Goal: Task Accomplishment & Management: Use online tool/utility

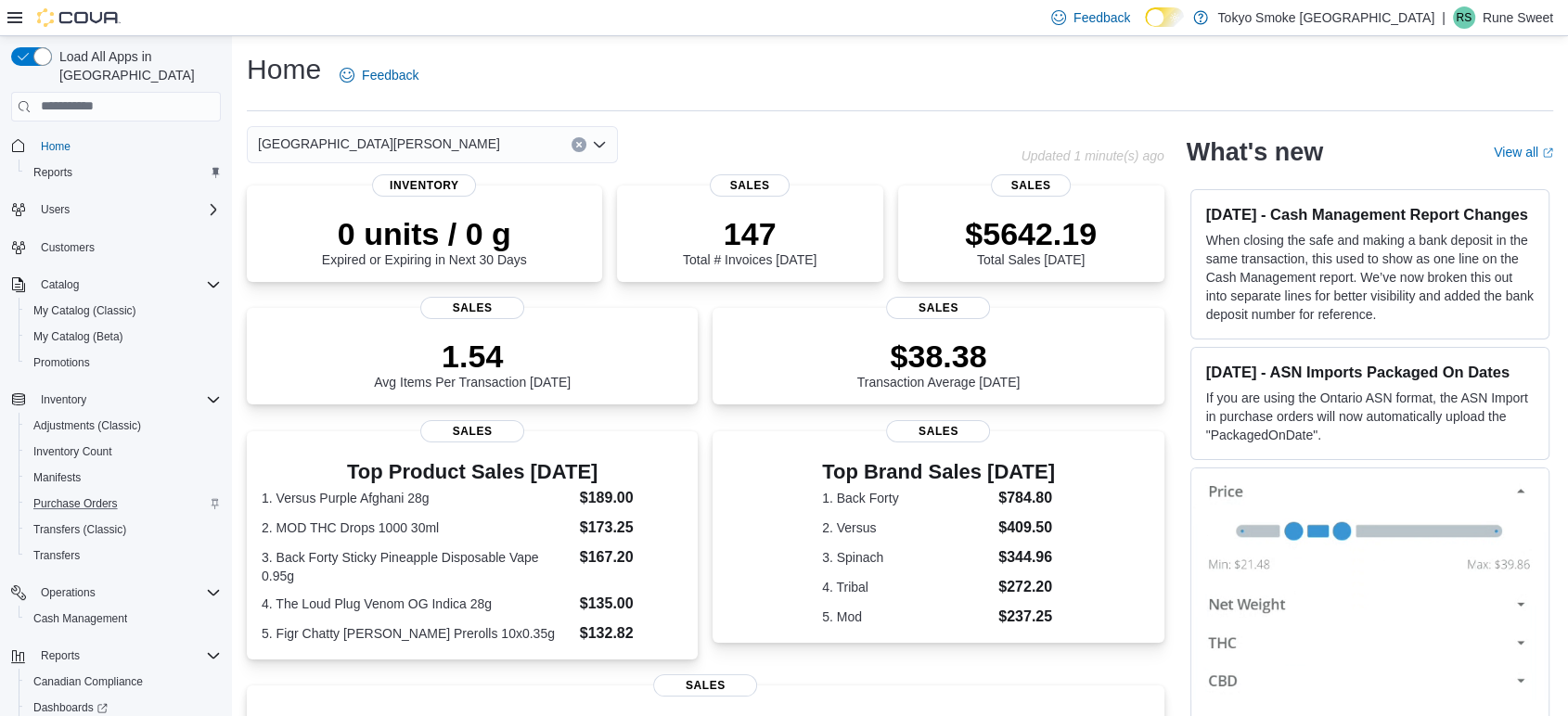
scroll to position [96, 0]
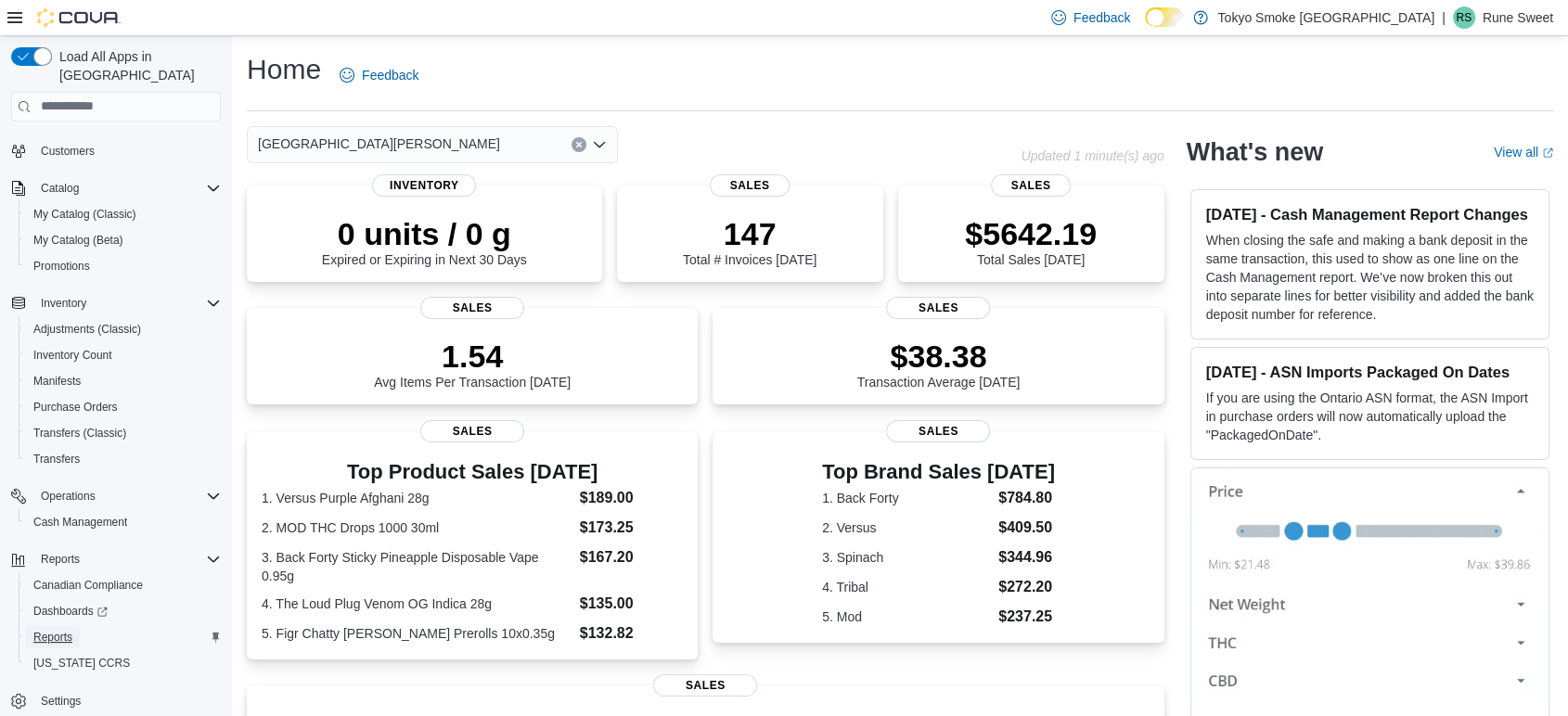
click at [68, 630] on span "Reports" at bounding box center [52, 638] width 39 height 15
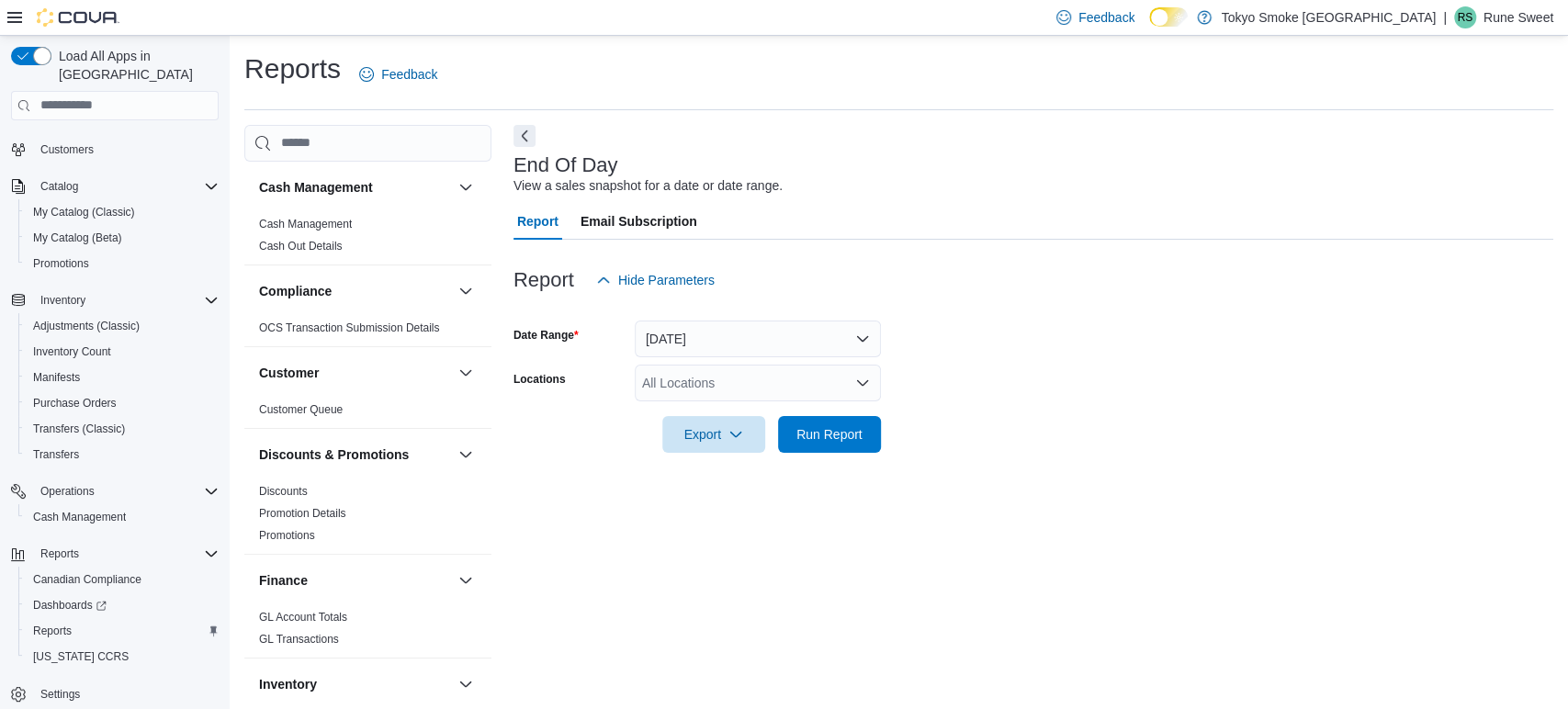
click at [706, 382] on div "All Locations" at bounding box center [757, 383] width 246 height 36
type input "***"
click at [738, 415] on span "[GEOGRAPHIC_DATA][PERSON_NAME]" at bounding box center [794, 414] width 239 height 19
click at [1028, 477] on div "End Of Day View a sales snapshot for a date or date range. Report Email Subscri…" at bounding box center [1033, 410] width 1040 height 569
click at [845, 439] on span "Run Report" at bounding box center [829, 434] width 66 height 19
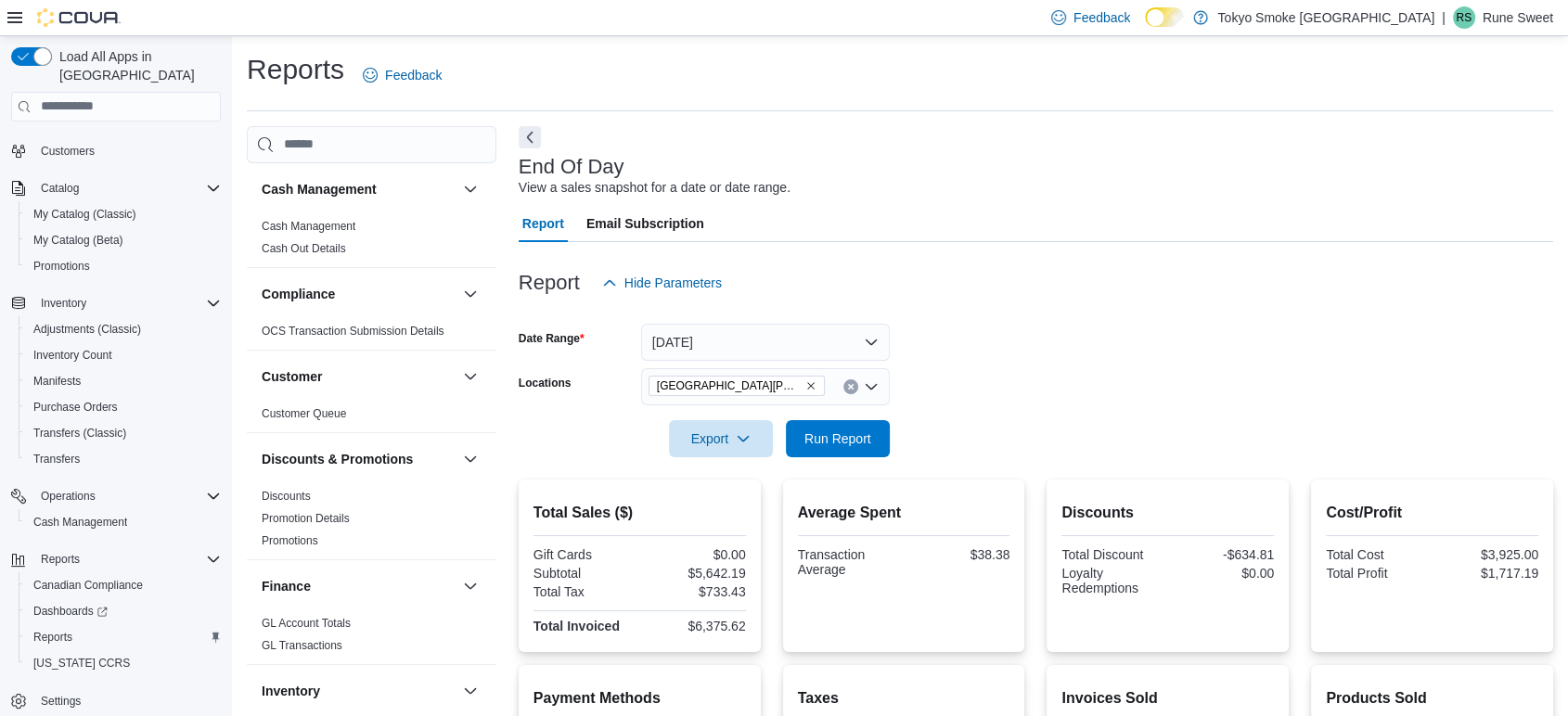
scroll to position [206, 0]
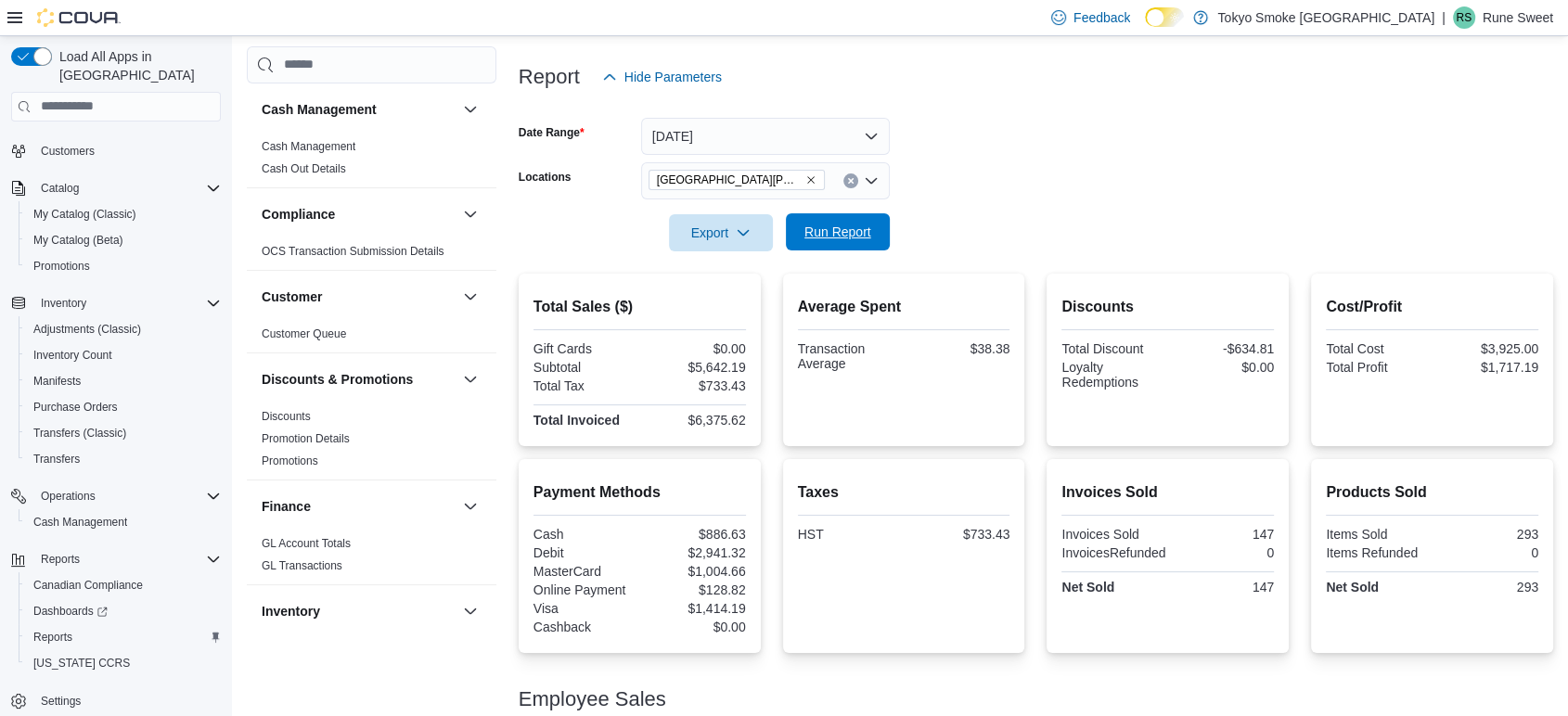
click at [849, 224] on span "Run Report" at bounding box center [838, 232] width 67 height 19
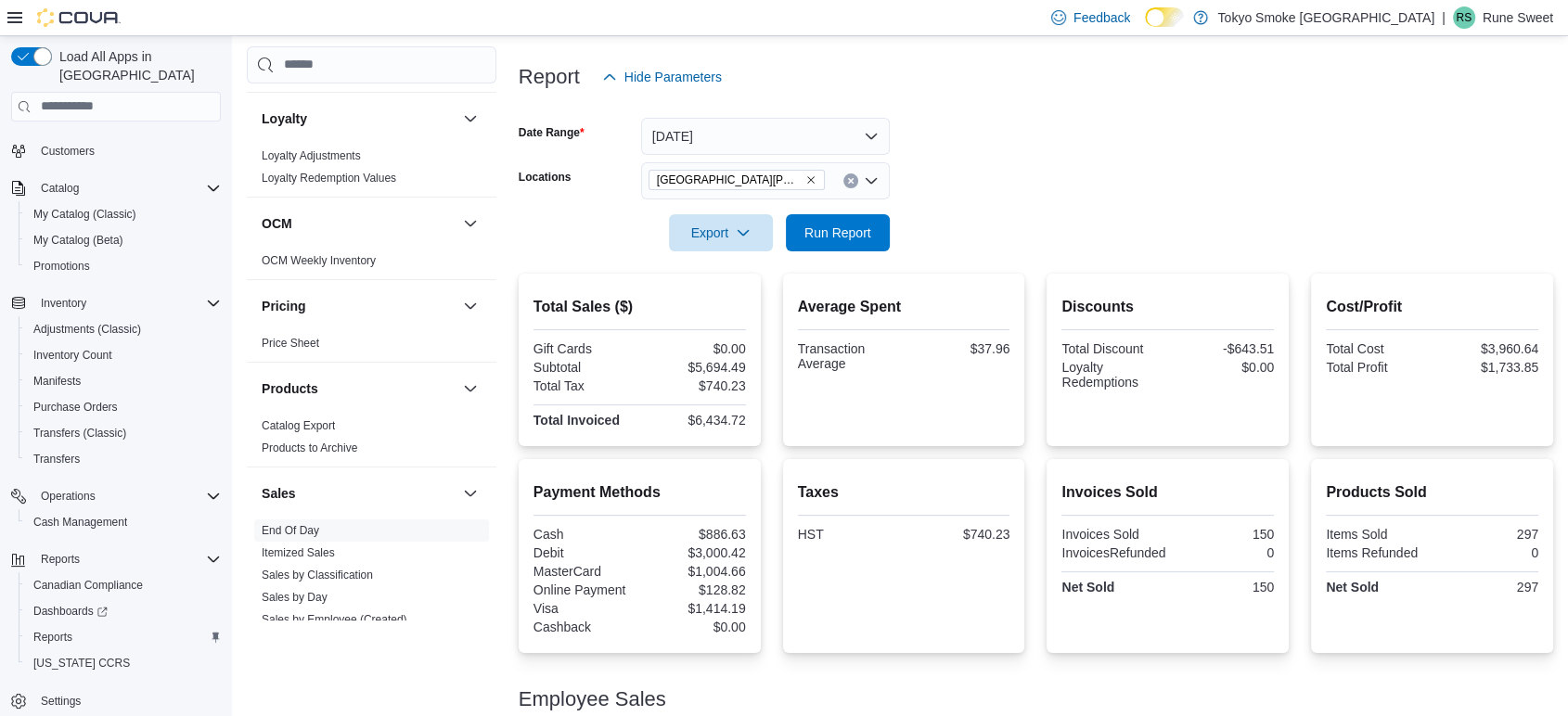
scroll to position [824, 0]
click at [296, 591] on link "Sales by Day" at bounding box center [295, 594] width 66 height 13
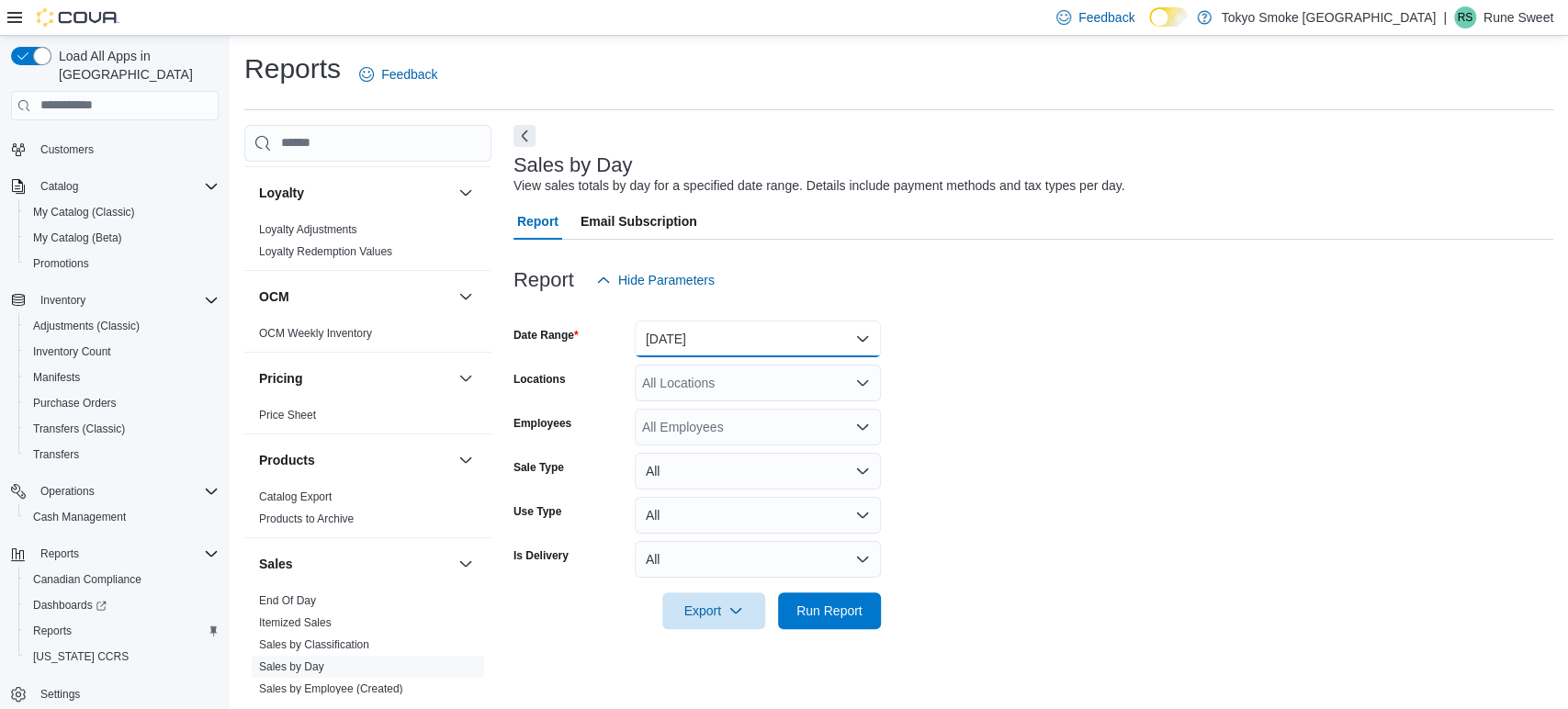
click at [709, 333] on button "[DATE]" at bounding box center [757, 339] width 246 height 36
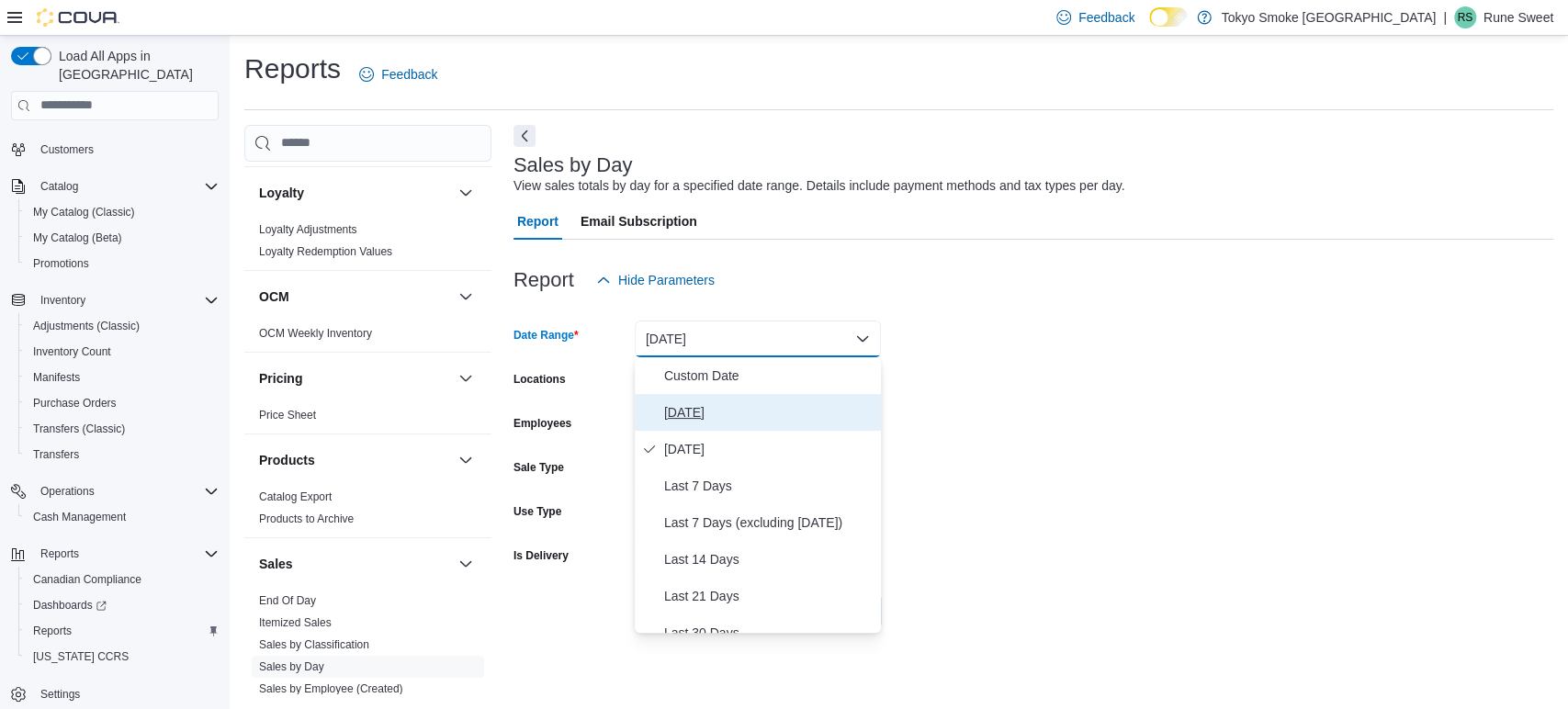
click at [692, 407] on span "[DATE]" at bounding box center [769, 412] width 209 height 22
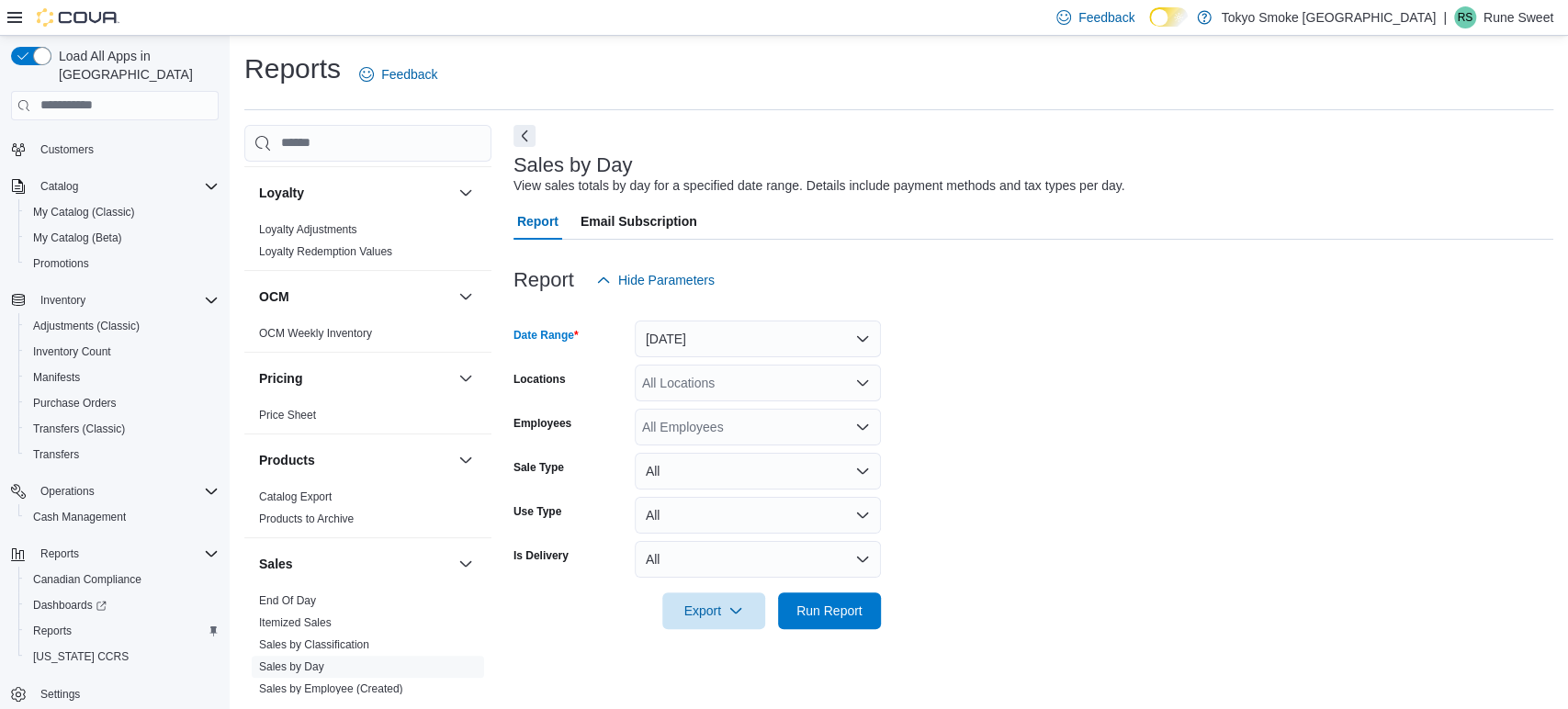
click at [716, 383] on div "All Locations" at bounding box center [757, 383] width 246 height 36
type input "***"
click at [717, 416] on span "[GEOGRAPHIC_DATA][PERSON_NAME]" at bounding box center [794, 414] width 239 height 19
click at [827, 613] on span "Run Report" at bounding box center [829, 610] width 66 height 19
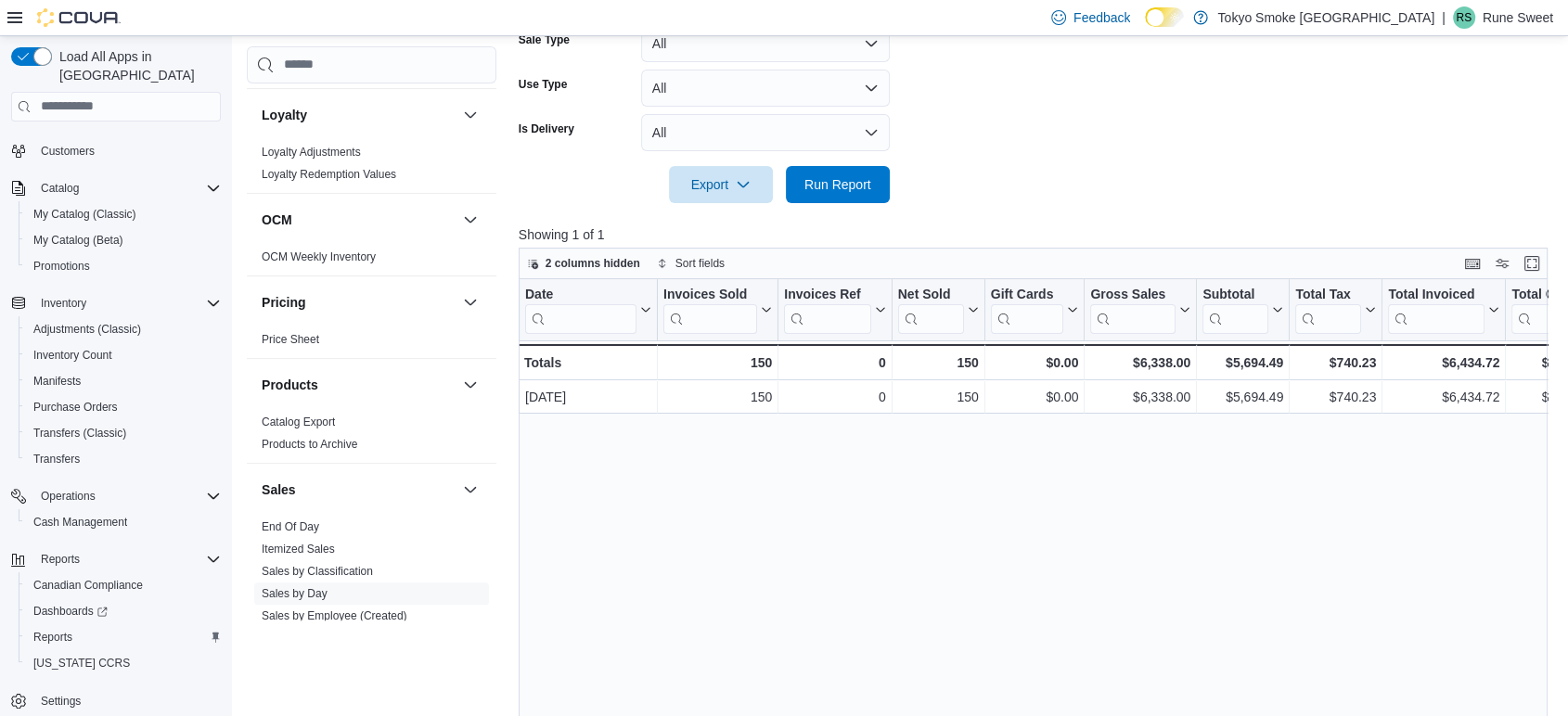
scroll to position [550, 0]
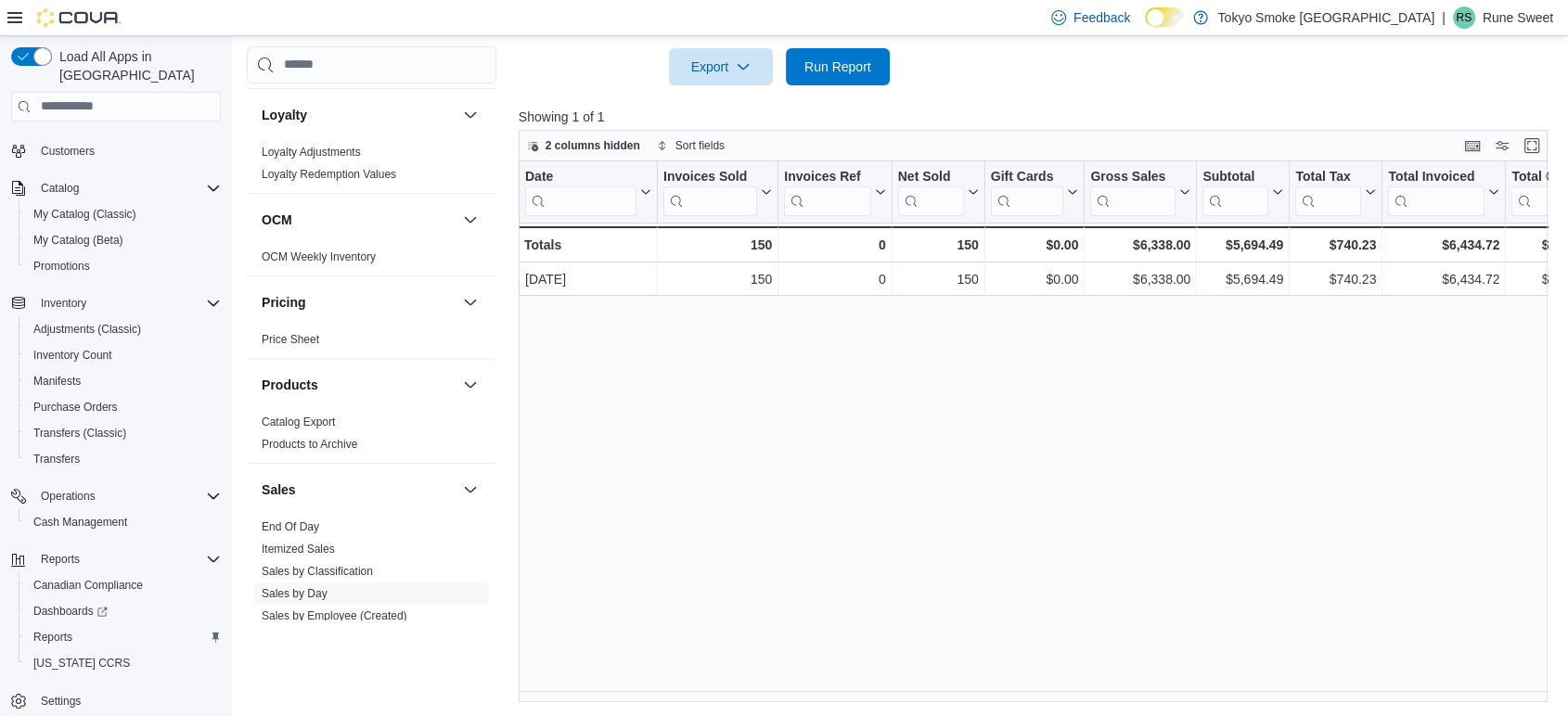
click at [853, 702] on div "Date Click to view column header actions Invoices Sold Click to view column hea…" at bounding box center [1038, 433] width 1040 height 542
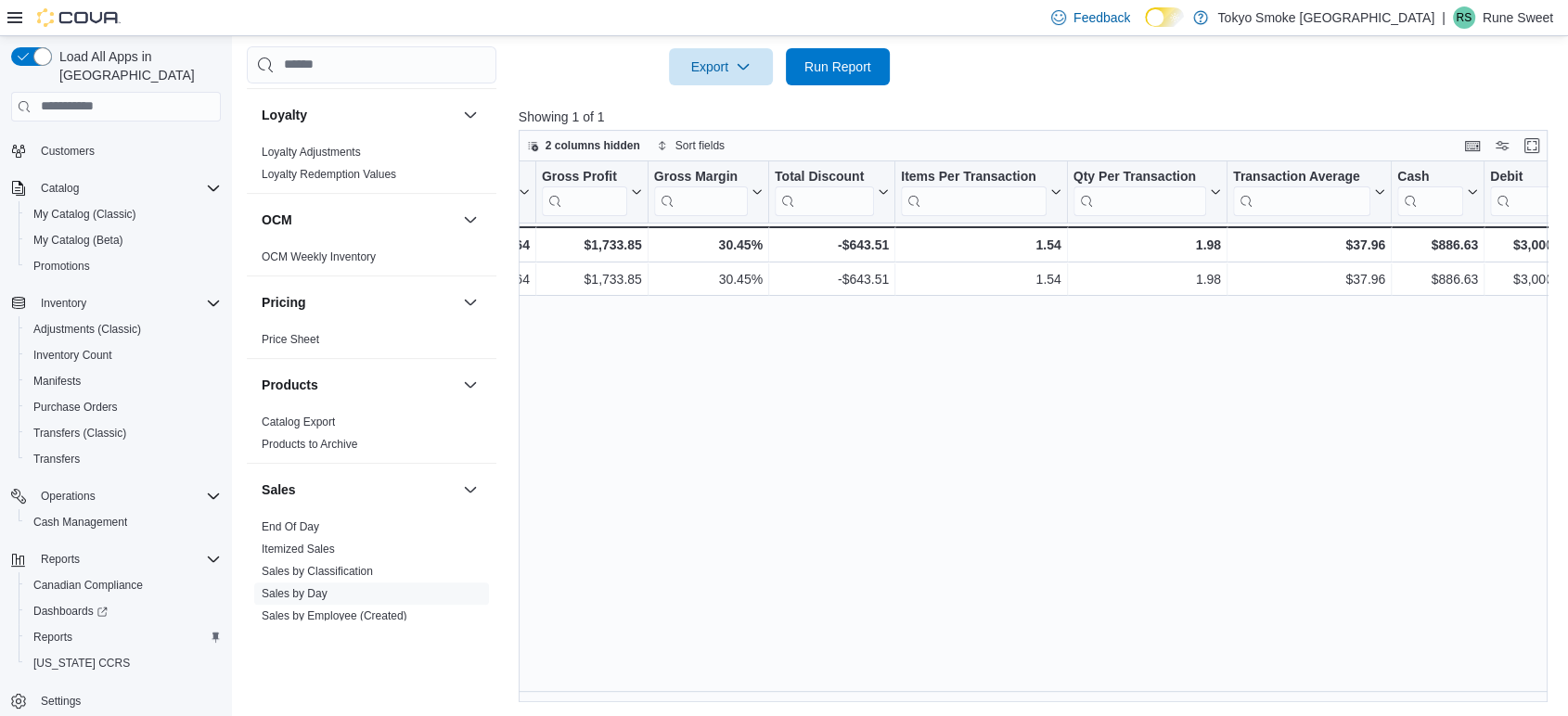
scroll to position [0, 1082]
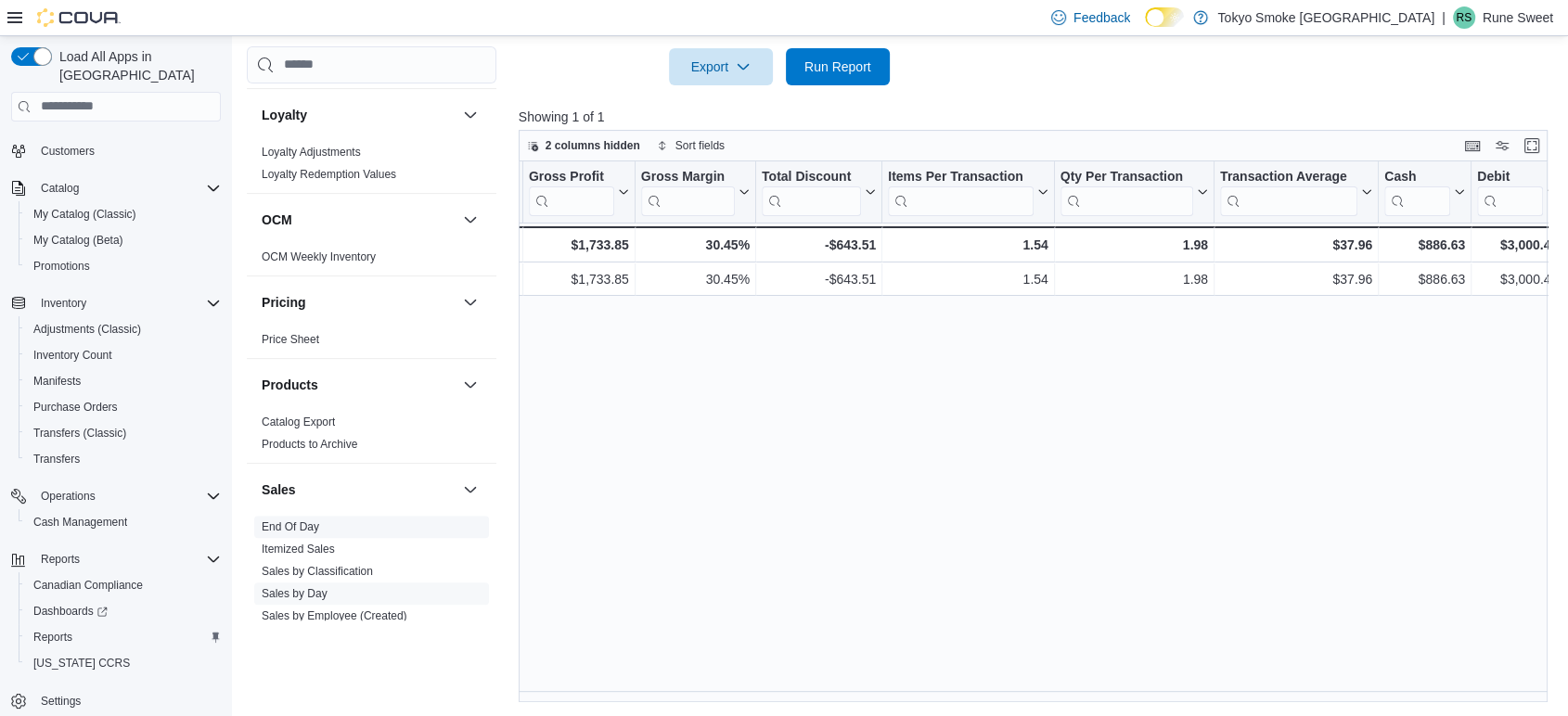
click at [303, 524] on link "End Of Day" at bounding box center [290, 527] width 58 height 13
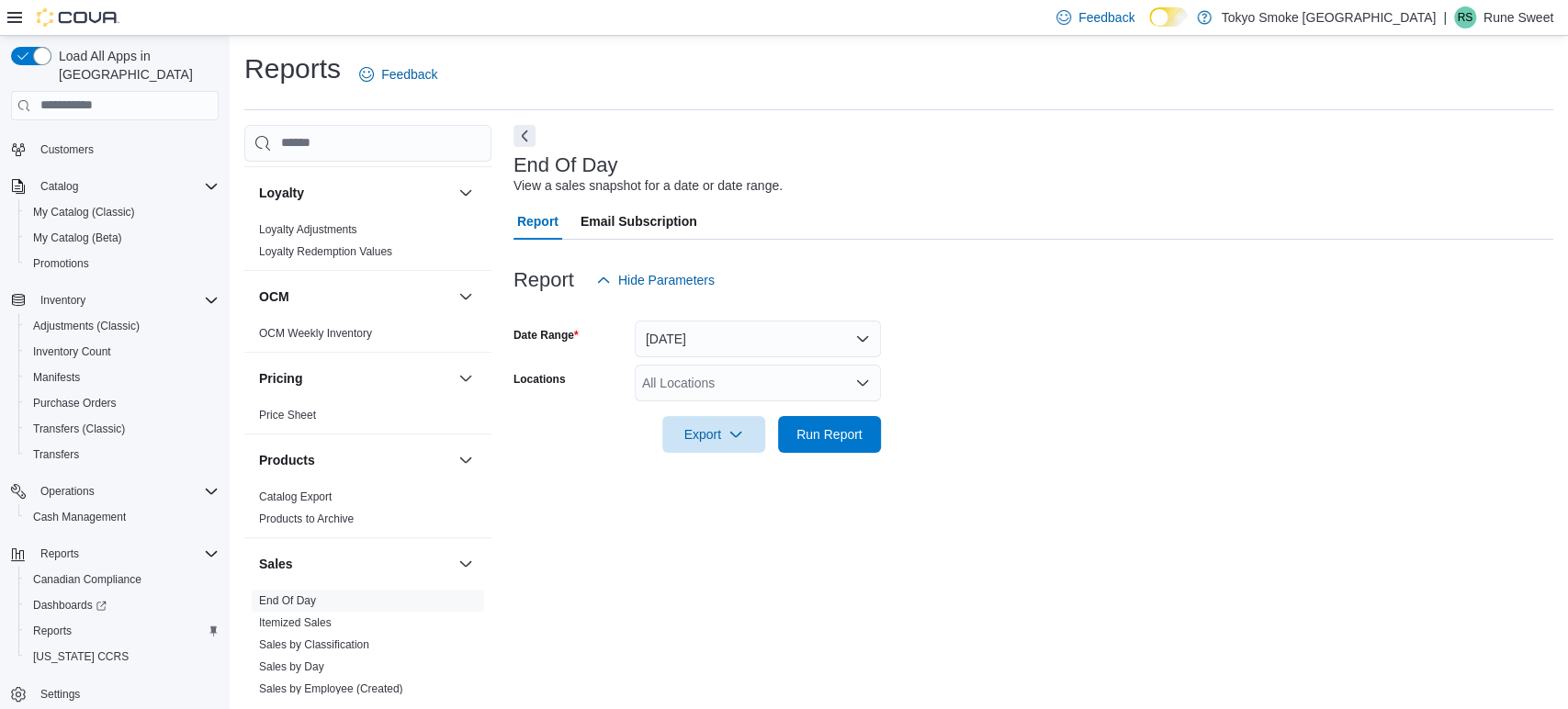
click at [701, 378] on div "All Locations" at bounding box center [757, 383] width 246 height 36
type input "***"
click at [701, 409] on span "[GEOGRAPHIC_DATA][PERSON_NAME]" at bounding box center [794, 414] width 239 height 19
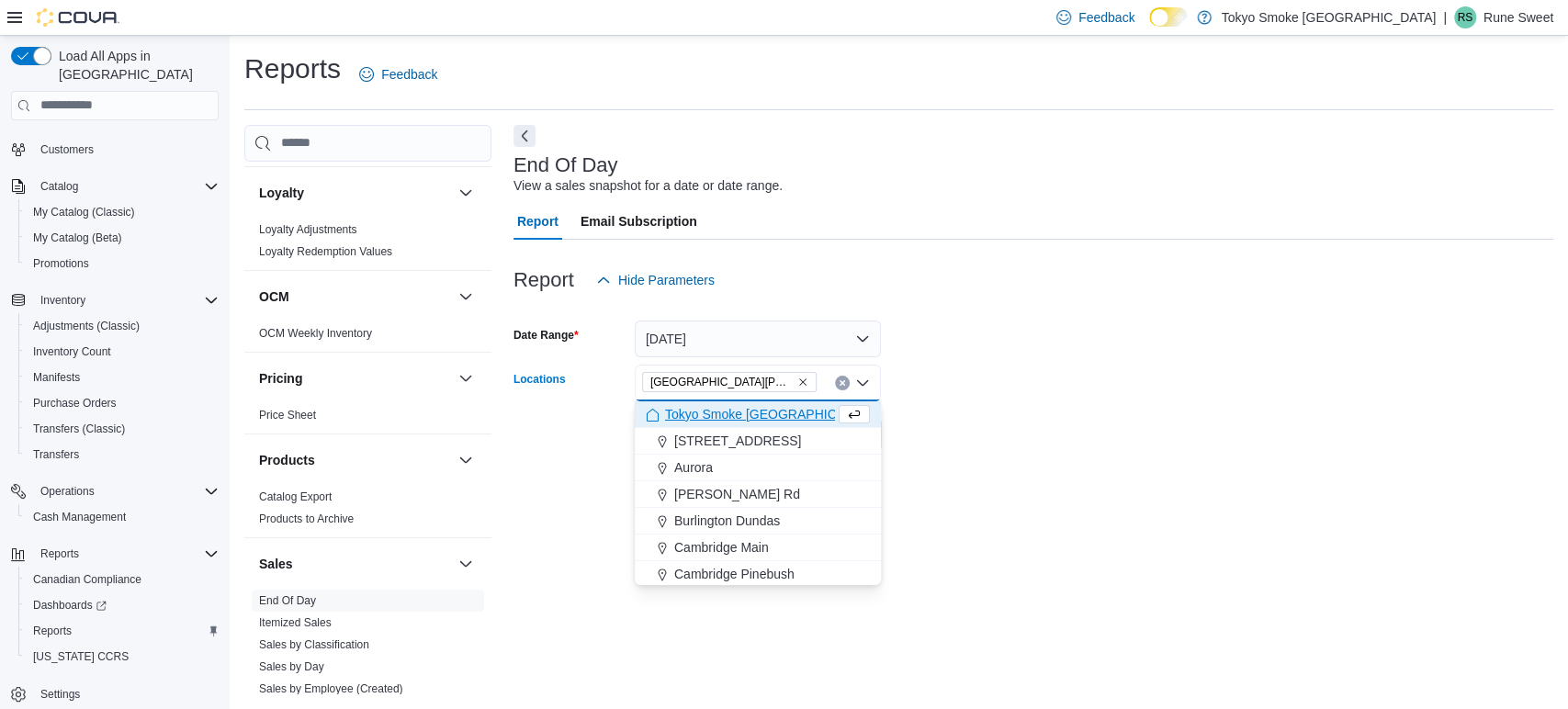
click at [1183, 455] on div at bounding box center [1033, 464] width 1040 height 22
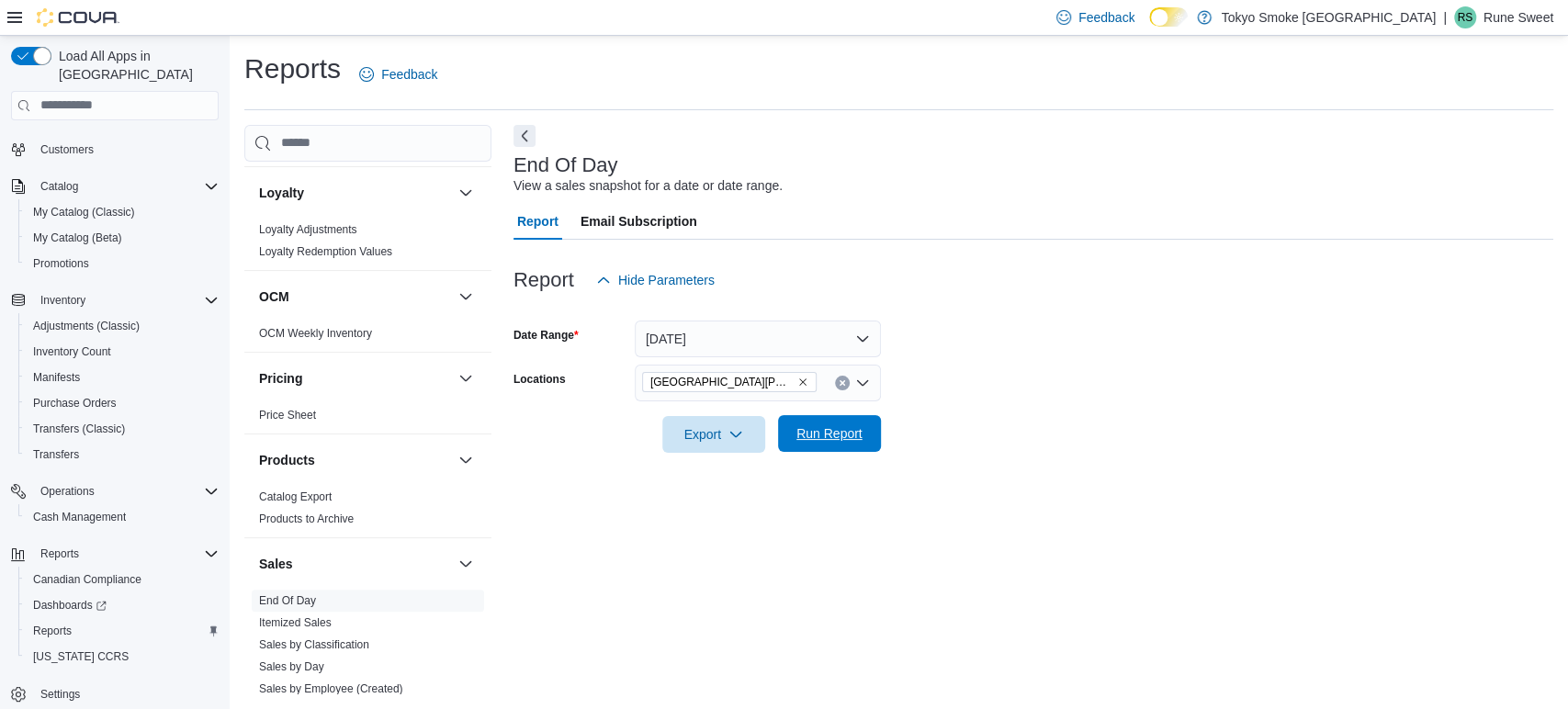
click at [866, 432] on span "Run Report" at bounding box center [829, 433] width 80 height 36
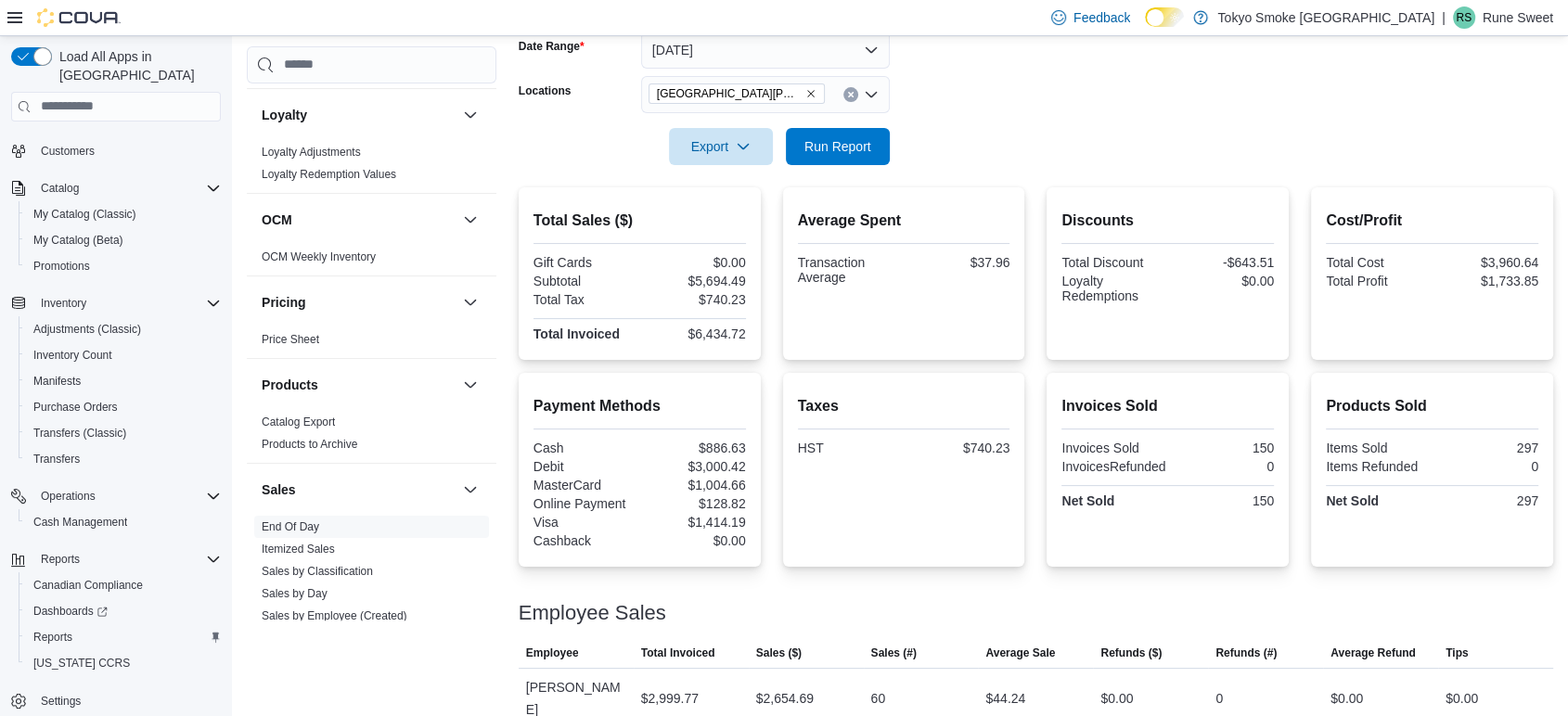
scroll to position [291, 0]
click at [865, 133] on span "Run Report" at bounding box center [838, 146] width 81 height 37
click at [723, 152] on span "Export" at bounding box center [721, 146] width 81 height 37
click at [989, 103] on form "Date Range [DATE] Locations [GEOGRAPHIC_DATA] [PERSON_NAME][GEOGRAPHIC_DATA] Ex…" at bounding box center [1035, 88] width 1034 height 156
click at [684, 154] on span "Export" at bounding box center [721, 146] width 81 height 37
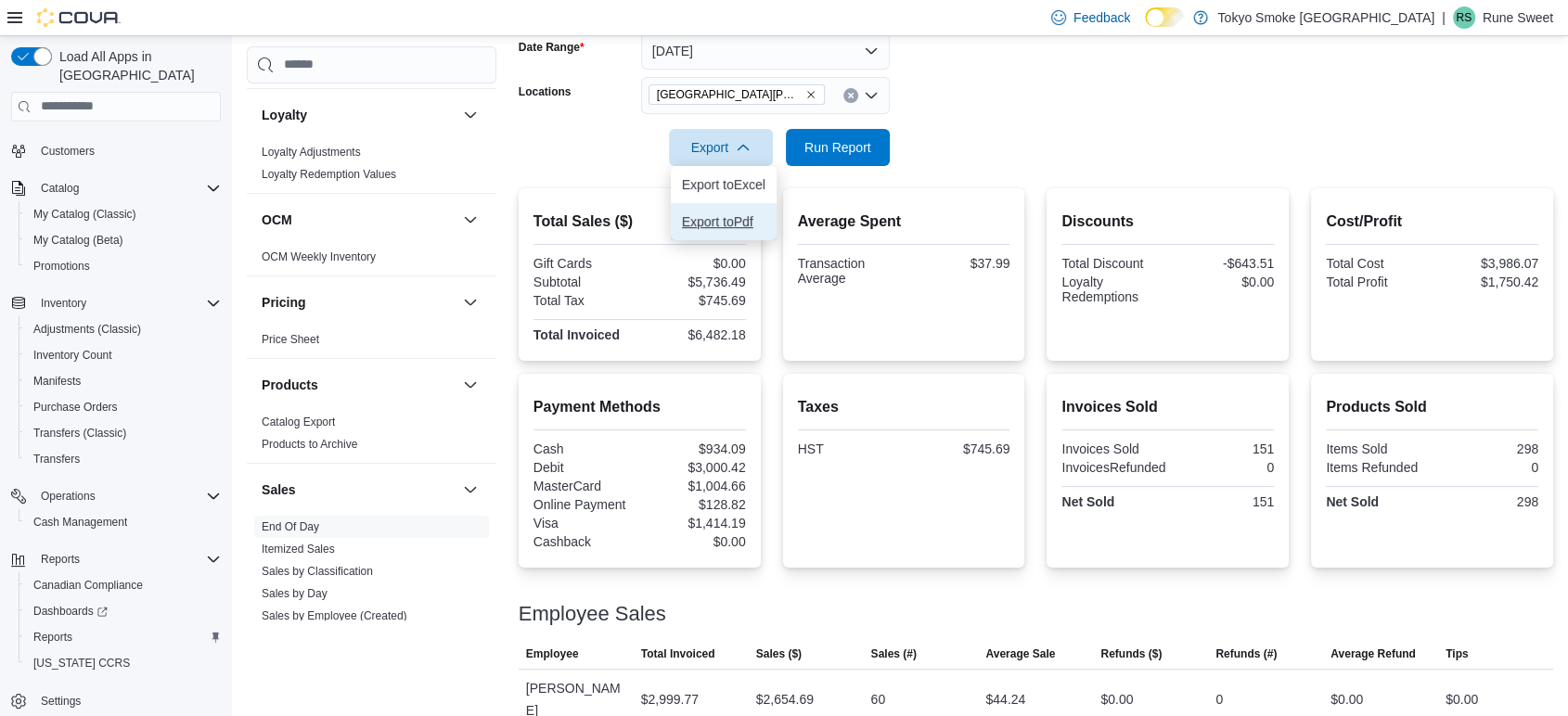
click at [748, 227] on span "Export to Pdf" at bounding box center [724, 222] width 83 height 15
click at [314, 578] on span "Sales by Classification" at bounding box center [371, 571] width 234 height 23
click at [311, 605] on span "Sales by Employee (Created)" at bounding box center [371, 616] width 234 height 23
click at [304, 592] on link "Sales by Day" at bounding box center [295, 594] width 66 height 13
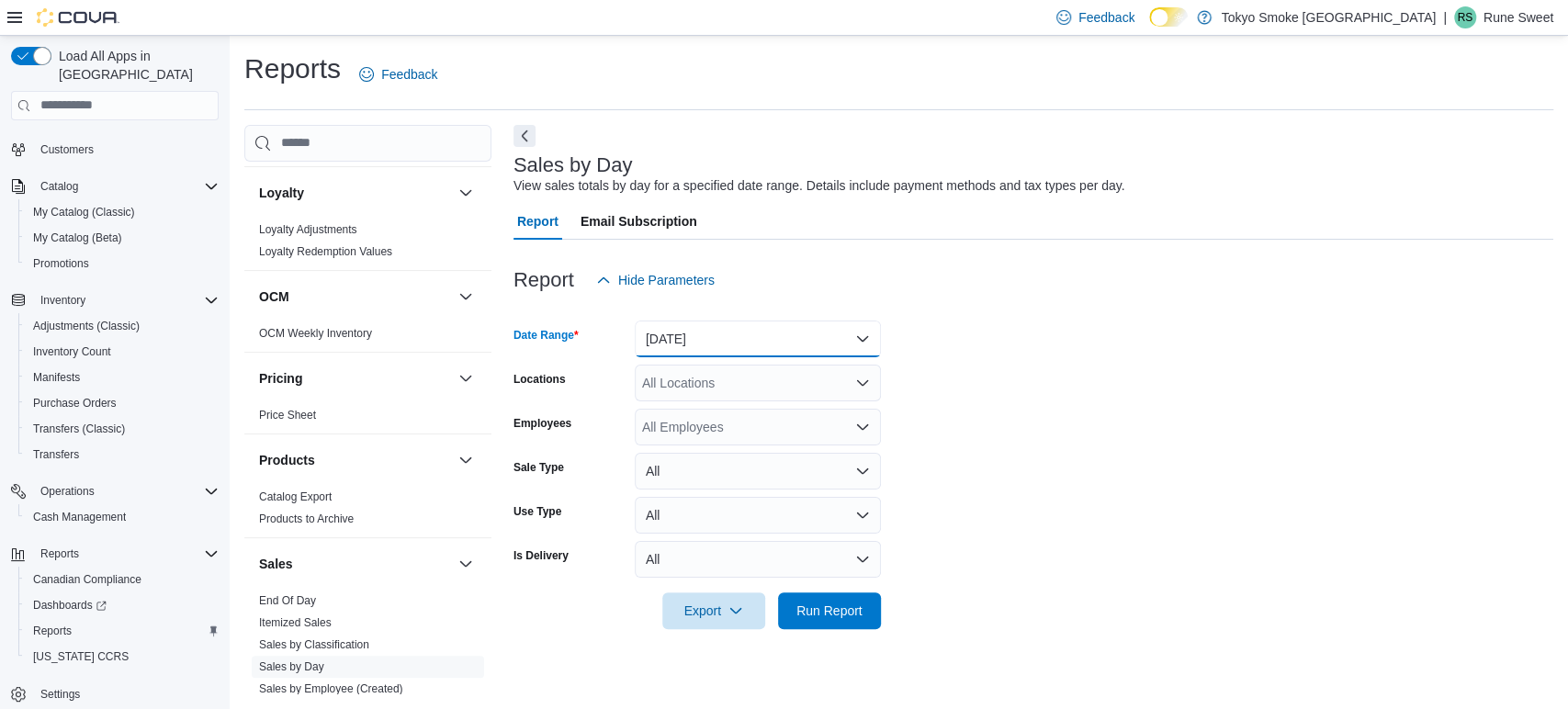
click at [715, 344] on button "[DATE]" at bounding box center [757, 339] width 246 height 36
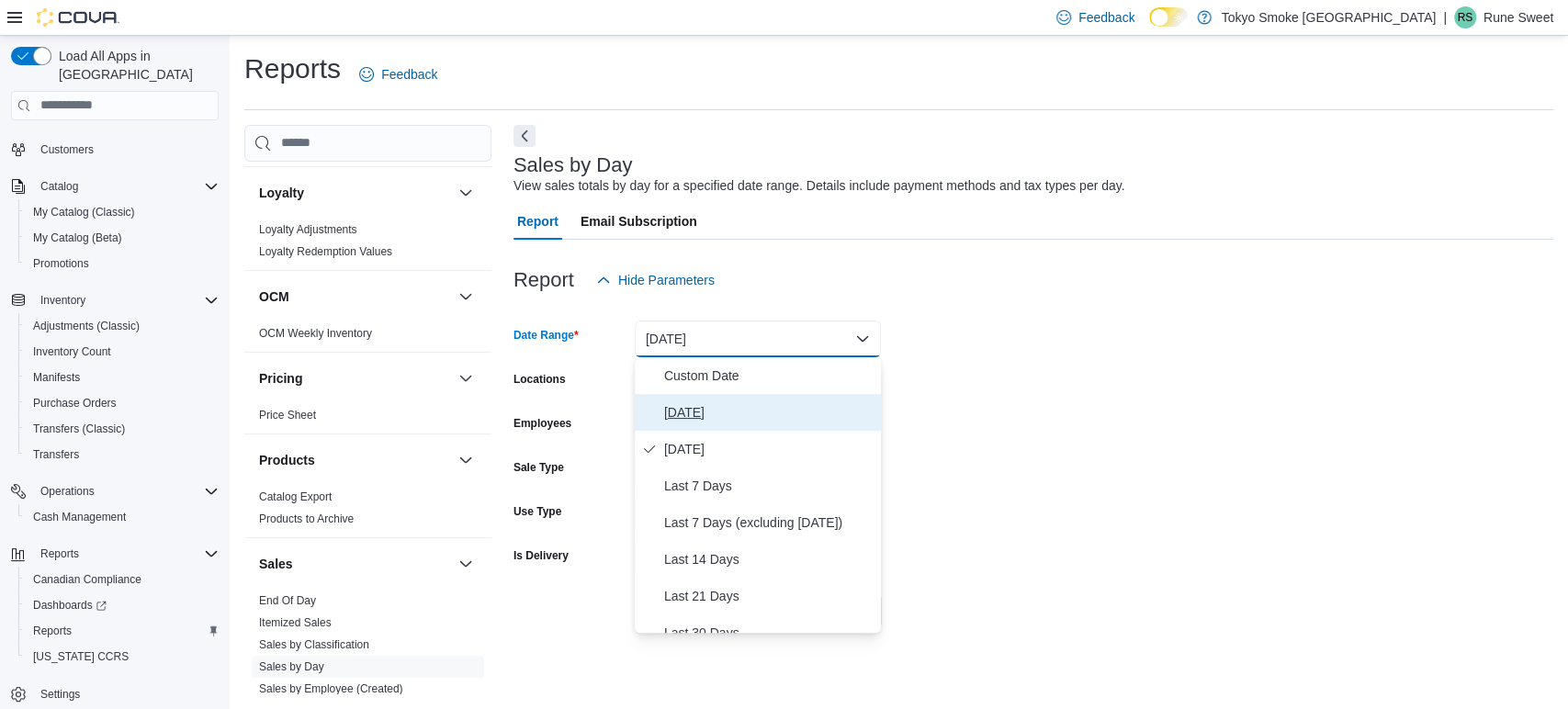
click at [695, 403] on span "[DATE]" at bounding box center [769, 412] width 209 height 22
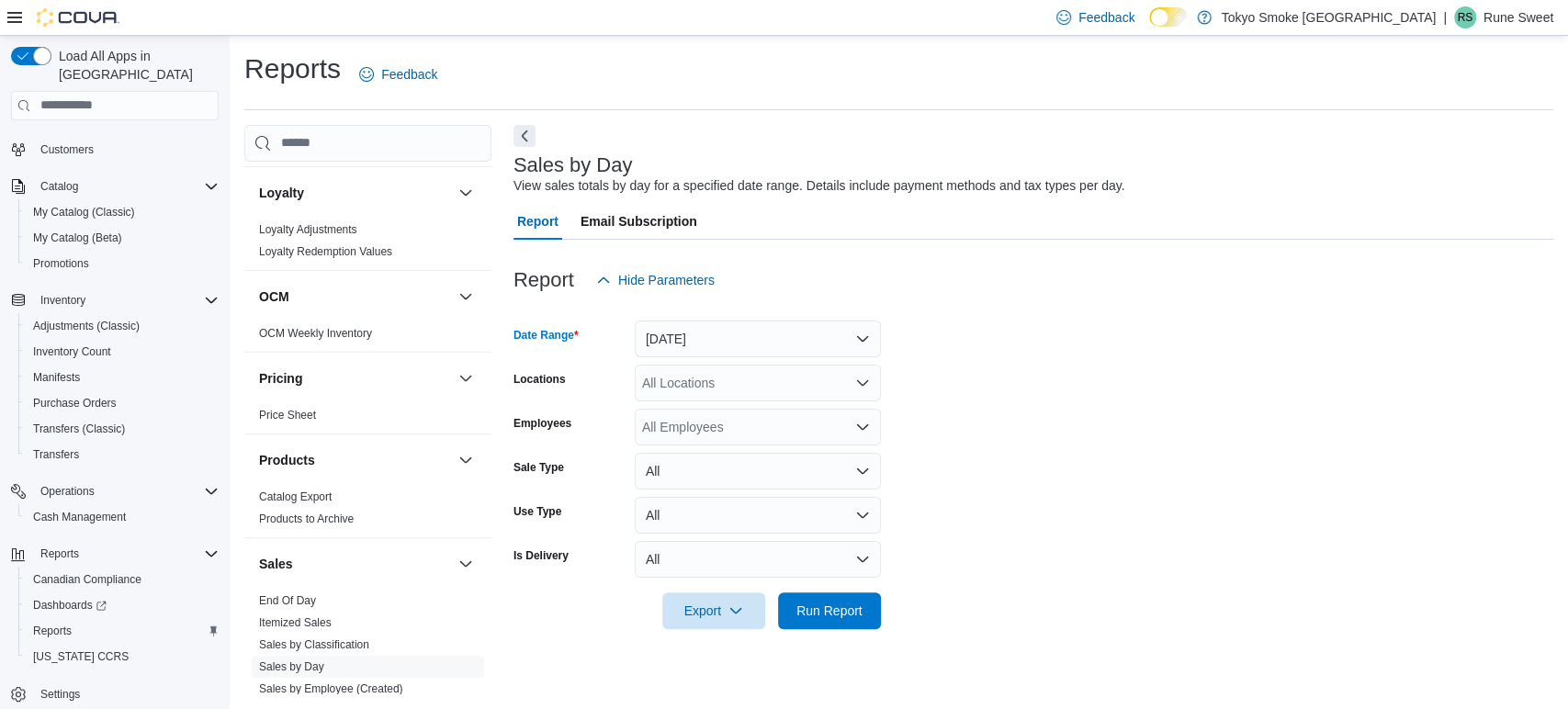
click at [683, 383] on div "All Locations" at bounding box center [757, 383] width 246 height 36
type input "***"
click at [689, 405] on span "[GEOGRAPHIC_DATA][PERSON_NAME]" at bounding box center [794, 414] width 239 height 19
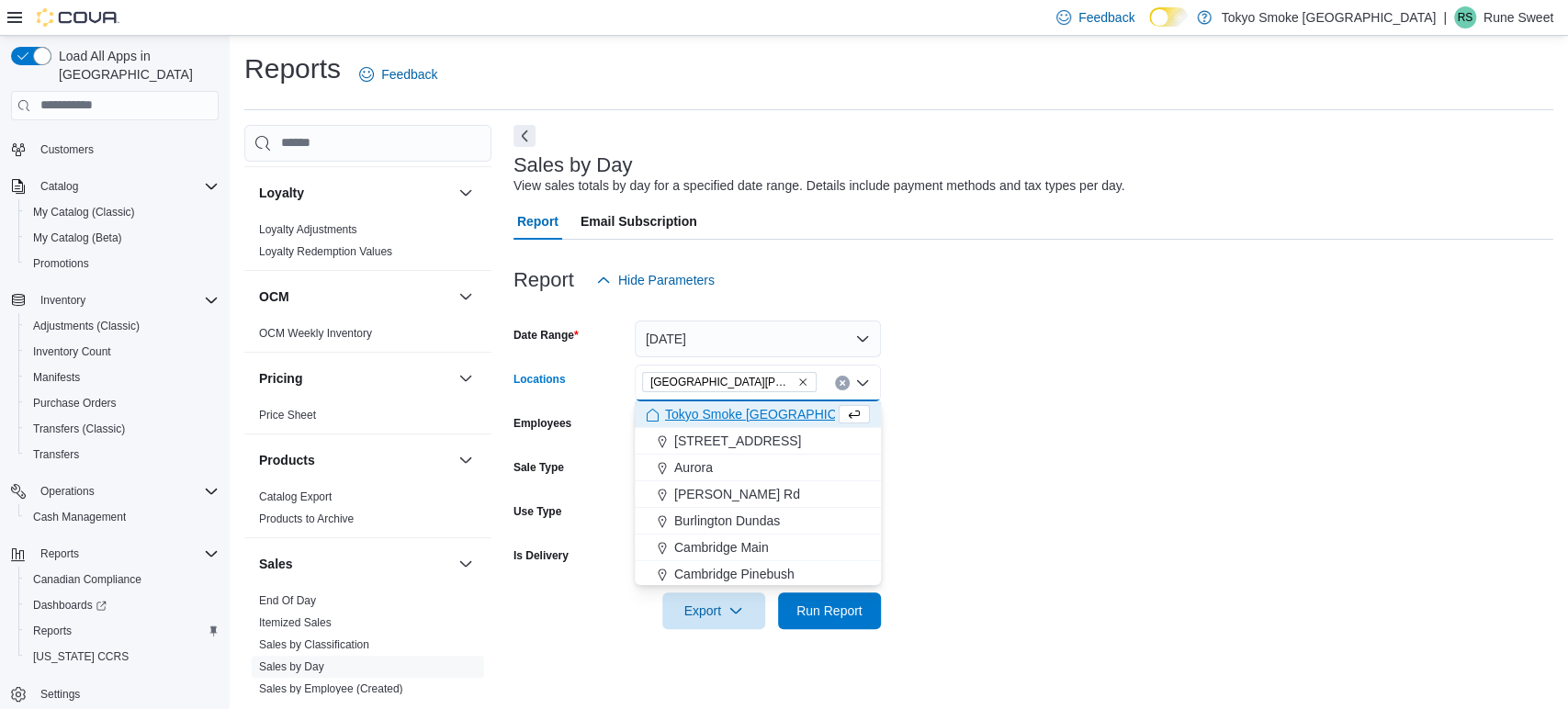
click at [970, 470] on form "Date Range [DATE] Locations [GEOGRAPHIC_DATA] [PERSON_NAME][GEOGRAPHIC_DATA] Co…" at bounding box center [1033, 464] width 1040 height 331
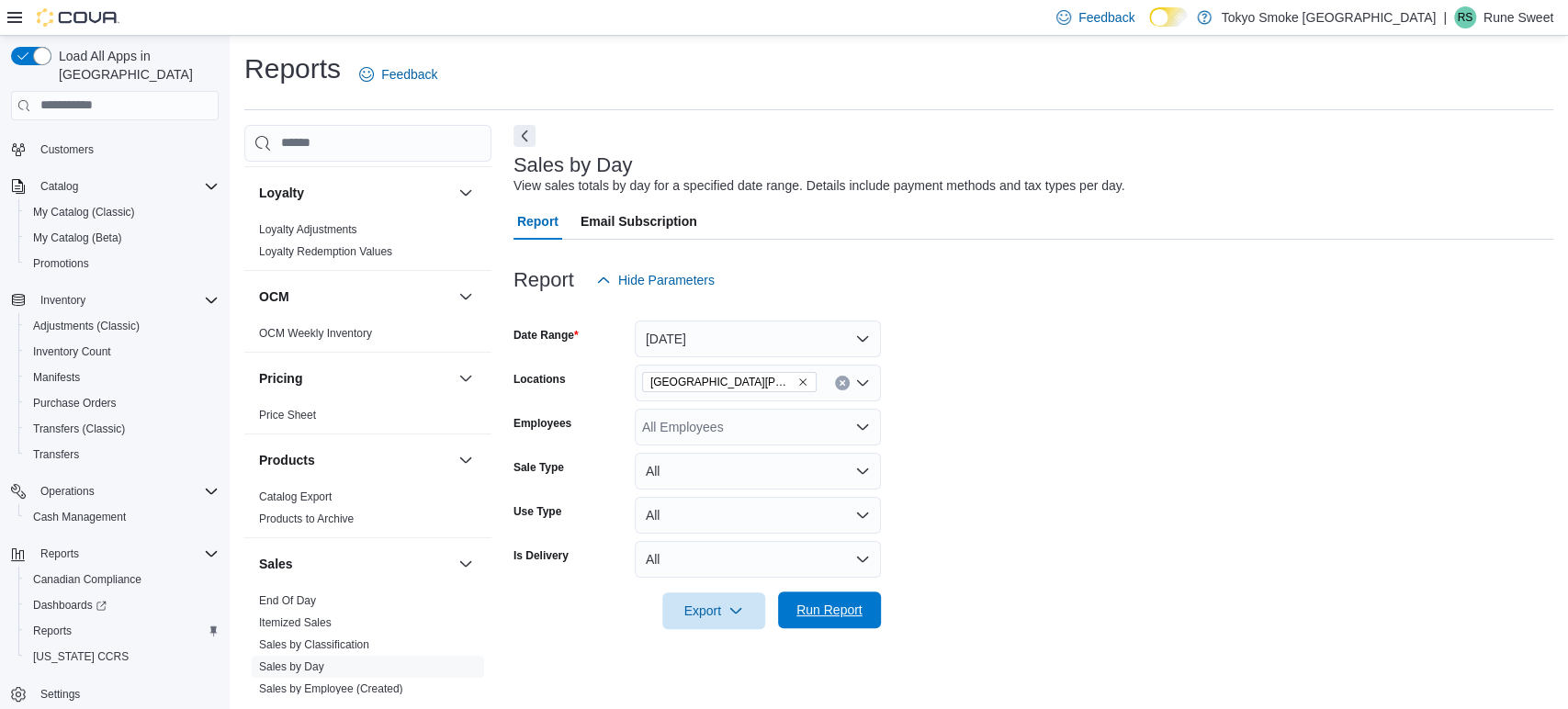
click at [846, 607] on span "Run Report" at bounding box center [829, 610] width 66 height 19
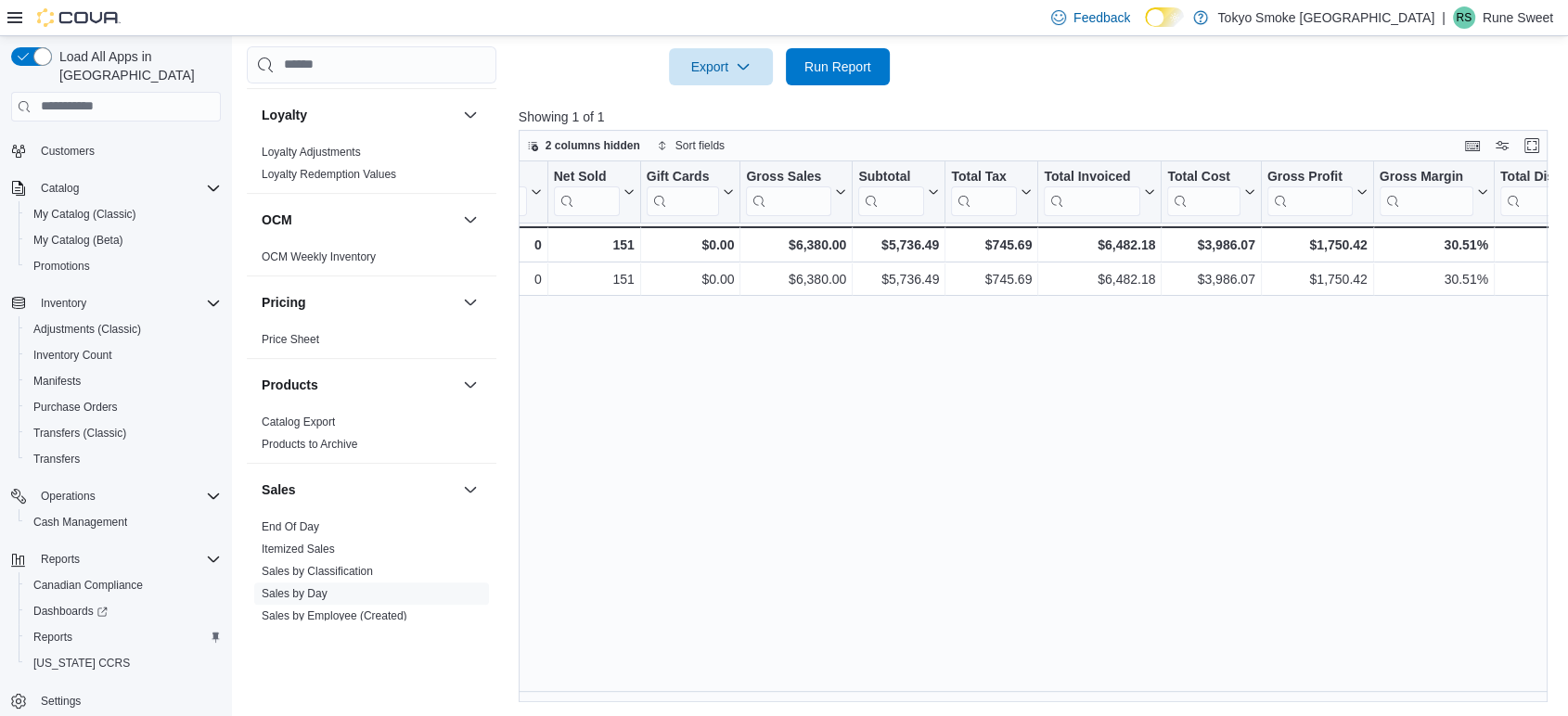
scroll to position [0, 346]
click at [1010, 689] on div "Date Click to view column header actions Invoices Sold Click to view column hea…" at bounding box center [1038, 433] width 1040 height 542
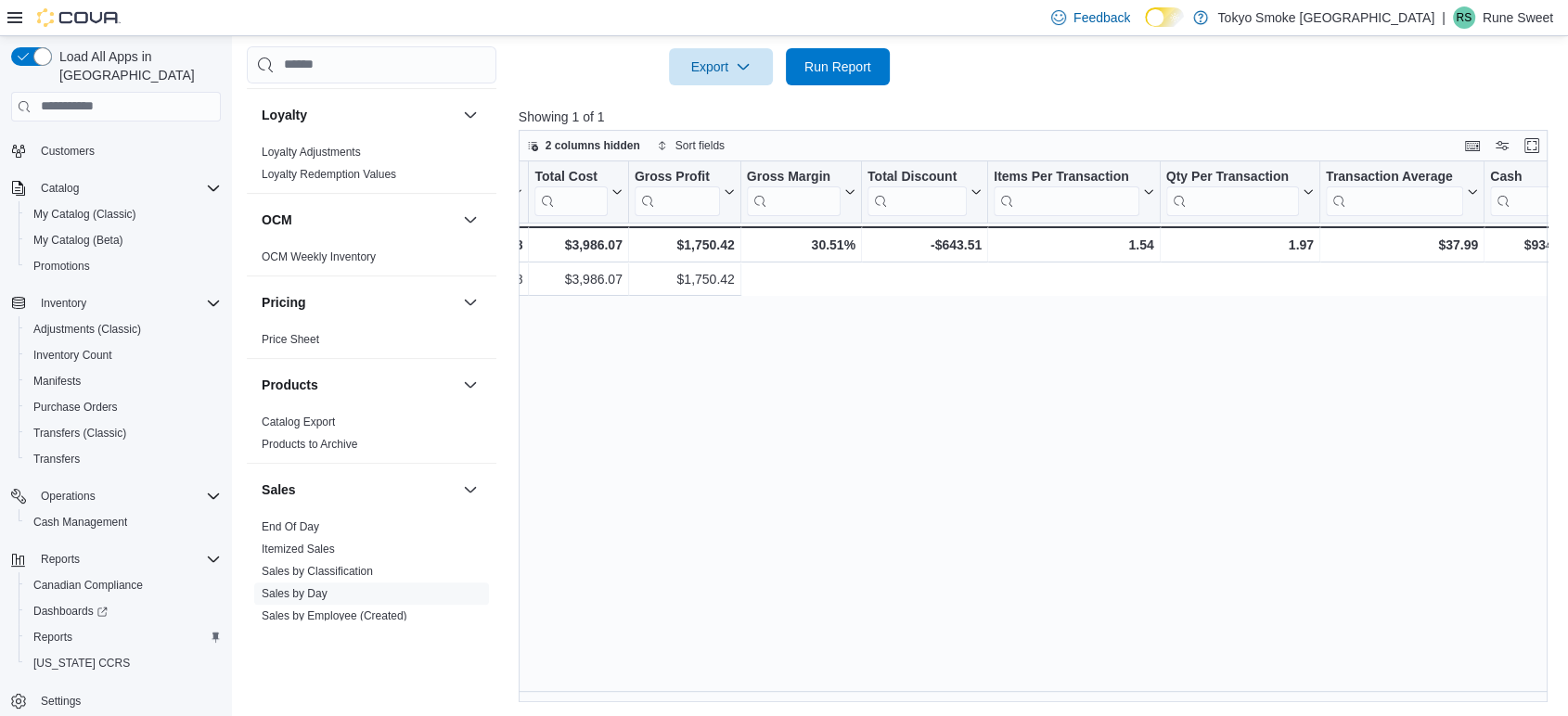
scroll to position [0, 0]
